Goal: Task Accomplishment & Management: Complete application form

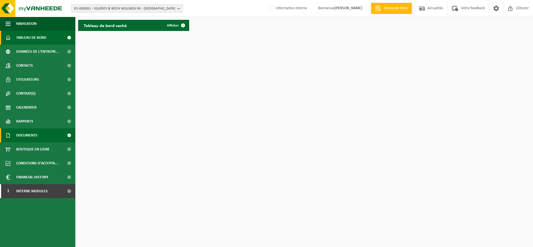
click at [25, 136] on span "Documents" at bounding box center [26, 135] width 21 height 14
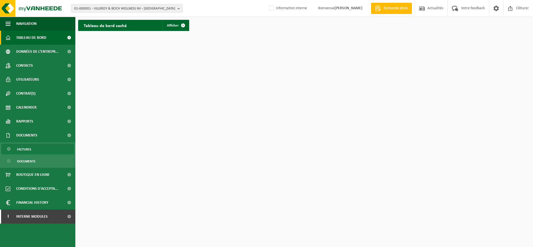
click at [30, 153] on span "Factures" at bounding box center [24, 149] width 14 height 11
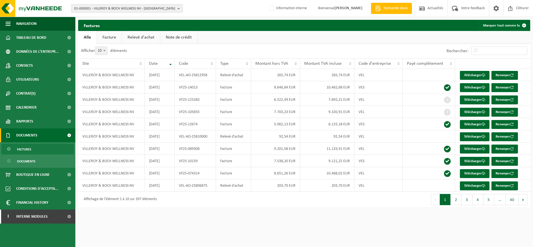
click at [92, 10] on span "01-000001 - VILLEROY & BOCH WELLNESS NV - ROESELARE" at bounding box center [124, 8] width 101 height 8
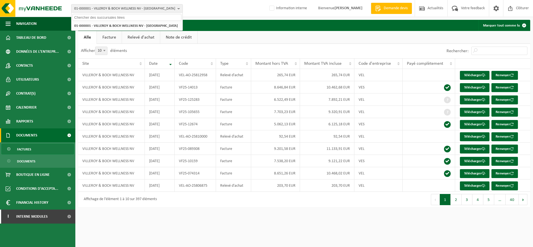
click at [91, 17] on input "text" at bounding box center [127, 17] width 109 height 7
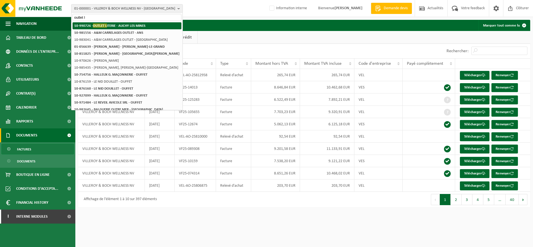
type input "outlet l"
click at [92, 24] on strong "10-990726 - OUTLET L ITERIE - AUCHY LES MINES" at bounding box center [109, 25] width 71 height 4
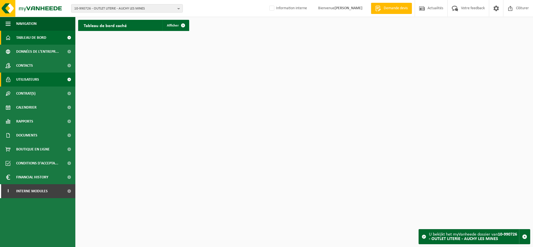
click at [35, 80] on span "Utilisateurs" at bounding box center [27, 80] width 23 height 14
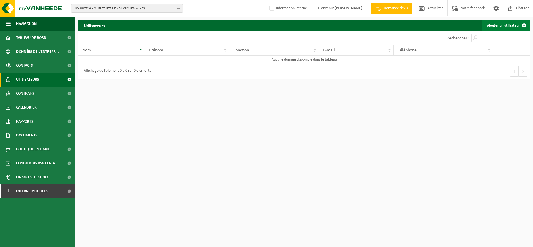
click at [501, 27] on link "Ajouter un utilisateur" at bounding box center [505, 25] width 47 height 11
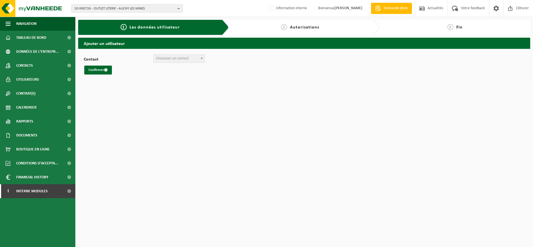
click at [200, 59] on span at bounding box center [202, 58] width 6 height 7
select select "0"
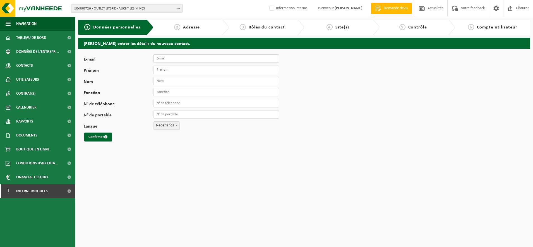
click at [171, 61] on input "E-mail" at bounding box center [216, 58] width 126 height 8
type input "outletliterie@gmail.com"
click at [200, 71] on input "Prénom" at bounding box center [216, 70] width 126 height 8
click at [165, 81] on input "Nom" at bounding box center [216, 81] width 126 height 8
type input "bauderlique"
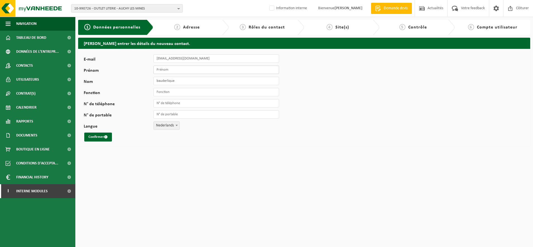
click at [169, 70] on input "Prénom" at bounding box center [216, 70] width 126 height 8
type input "tony"
click at [168, 94] on input "Fonction" at bounding box center [216, 92] width 126 height 8
type input "commercial"
click at [170, 126] on span "Nederlands" at bounding box center [167, 126] width 26 height 8
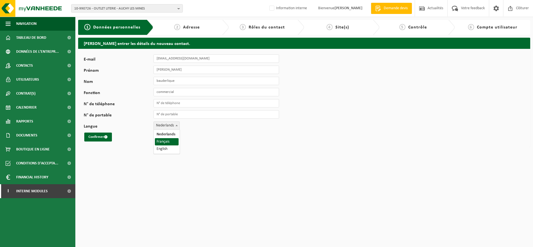
select select "1"
click at [99, 137] on button "Confirmer" at bounding box center [98, 137] width 28 height 9
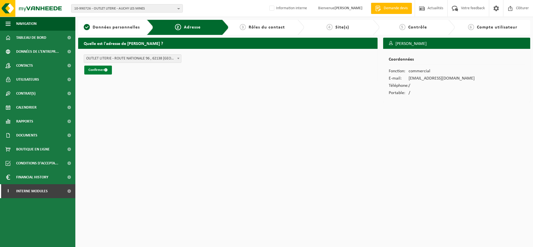
click at [96, 69] on button "Confirmer" at bounding box center [98, 70] width 28 height 9
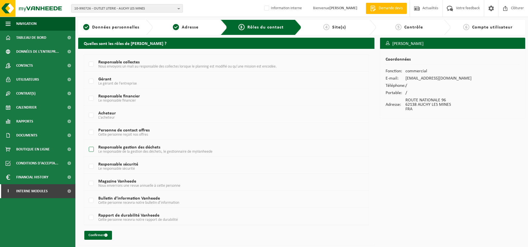
click at [89, 150] on label "Responsable gestion des déchets Le responsable de la gestion des déchets, le ge…" at bounding box center [214, 149] width 253 height 8
click at [87, 143] on input "Responsable gestion des déchets Le responsable de la gestion des déchets, le ge…" at bounding box center [87, 142] width 0 height 0
checkbox input "true"
click at [97, 237] on button "Confirmer" at bounding box center [98, 235] width 28 height 9
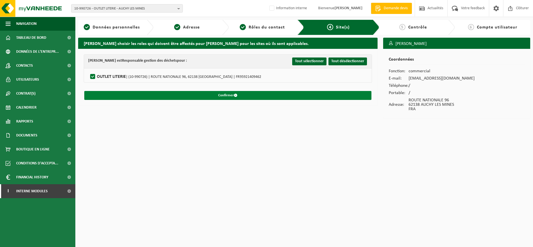
click at [263, 94] on button "Confirmer" at bounding box center [227, 95] width 287 height 9
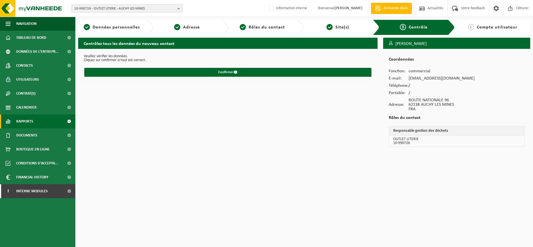
click at [31, 123] on span "Rapports" at bounding box center [24, 121] width 17 height 14
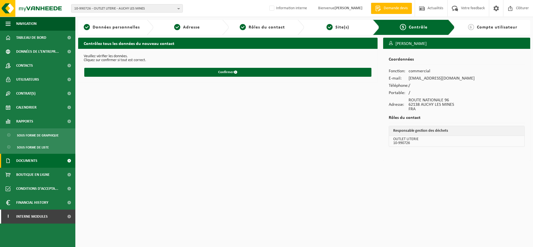
click at [29, 161] on span "Documents" at bounding box center [26, 161] width 21 height 14
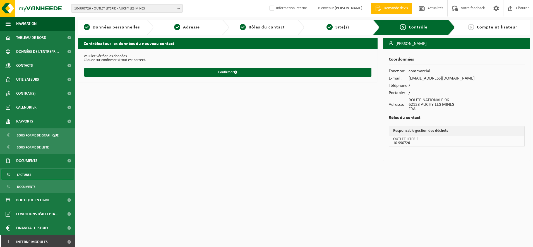
click at [28, 174] on span "Factures" at bounding box center [24, 174] width 14 height 11
